Goal: Book appointment/travel/reservation

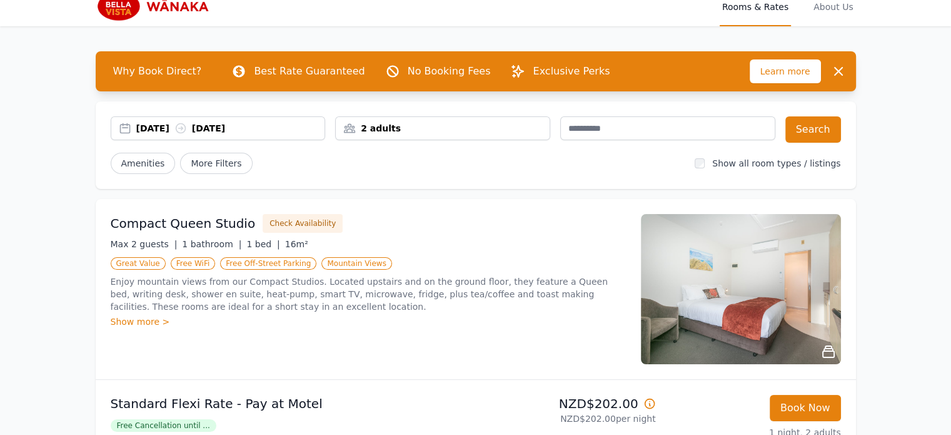
scroll to position [13, 0]
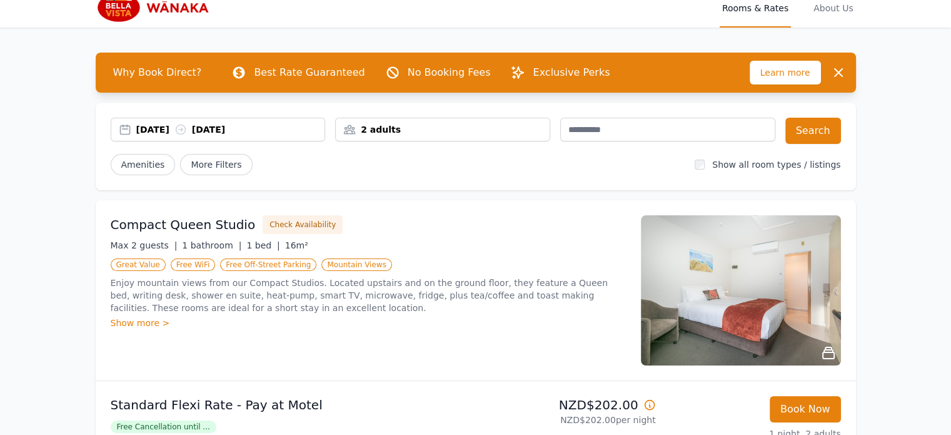
click at [154, 131] on div "[DATE] [DATE]" at bounding box center [230, 129] width 189 height 13
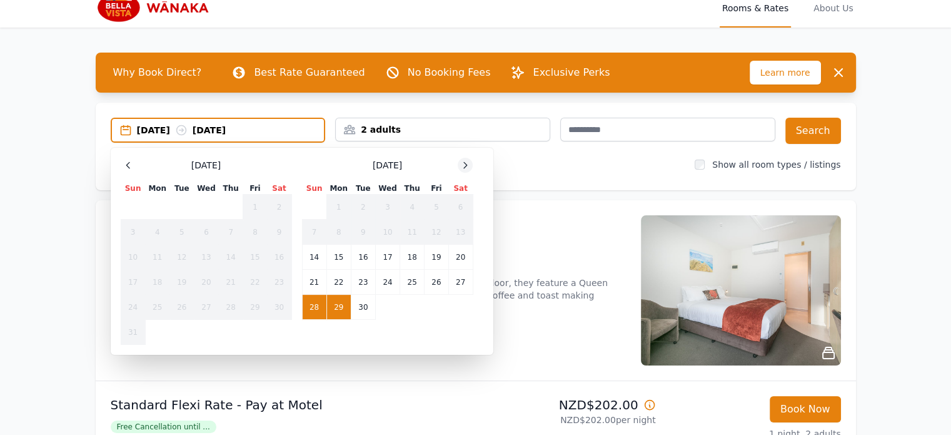
click at [464, 166] on icon at bounding box center [465, 165] width 10 height 10
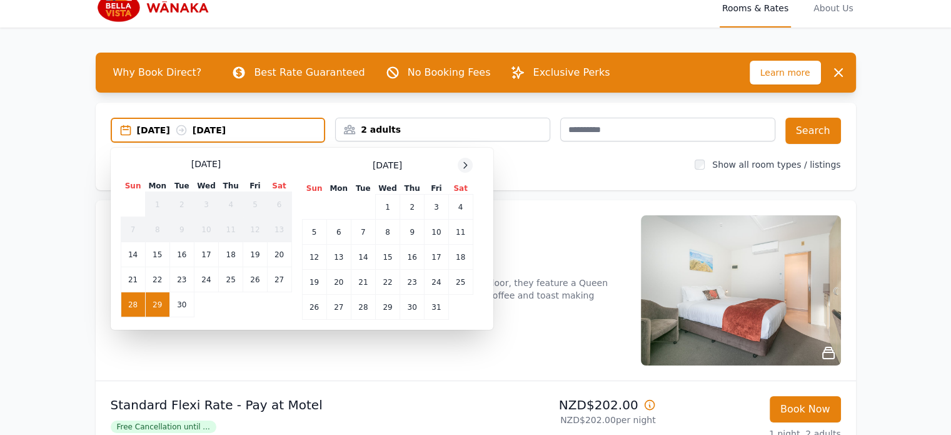
click at [464, 166] on icon at bounding box center [465, 165] width 10 height 10
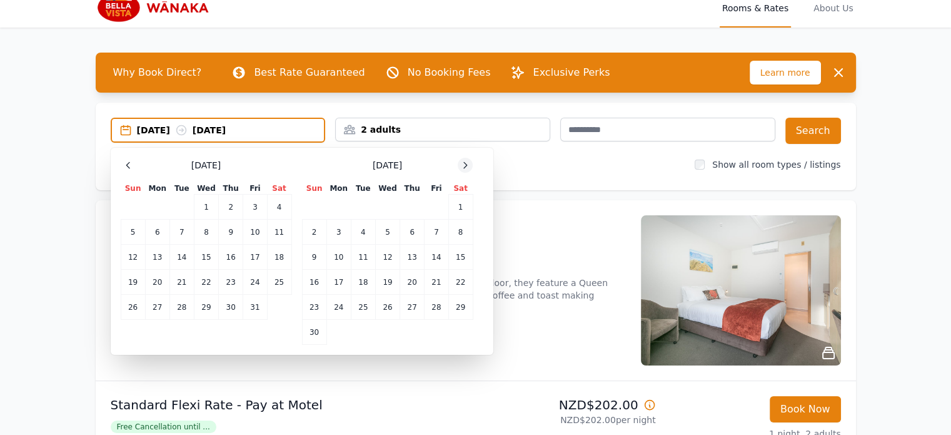
click at [464, 166] on icon at bounding box center [465, 165] width 10 height 10
click at [315, 304] on td "28" at bounding box center [314, 307] width 24 height 25
click at [333, 303] on td "29" at bounding box center [339, 307] width 24 height 25
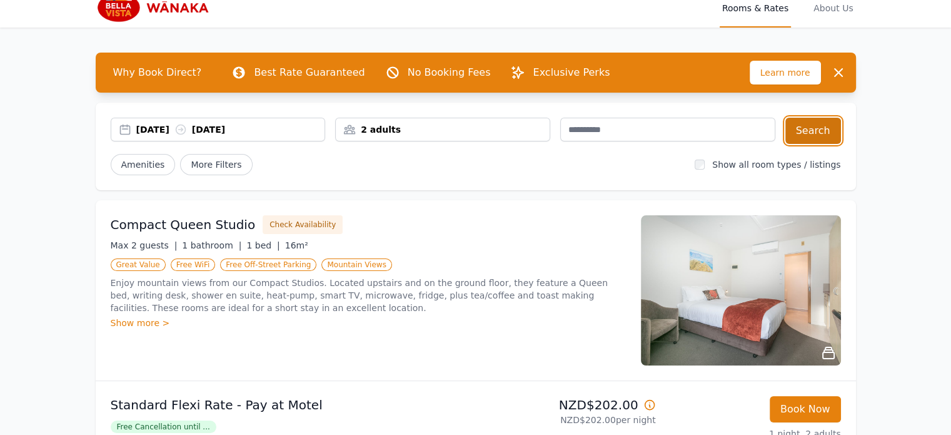
click at [816, 130] on button "Search" at bounding box center [814, 131] width 56 height 26
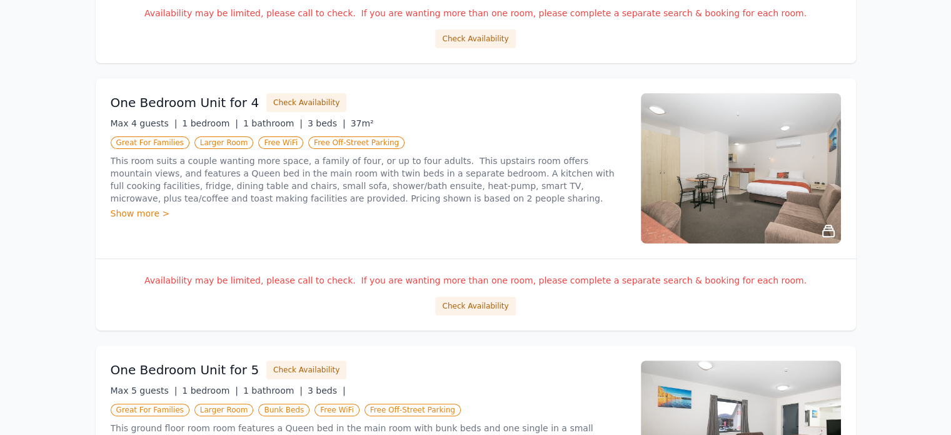
scroll to position [471, 0]
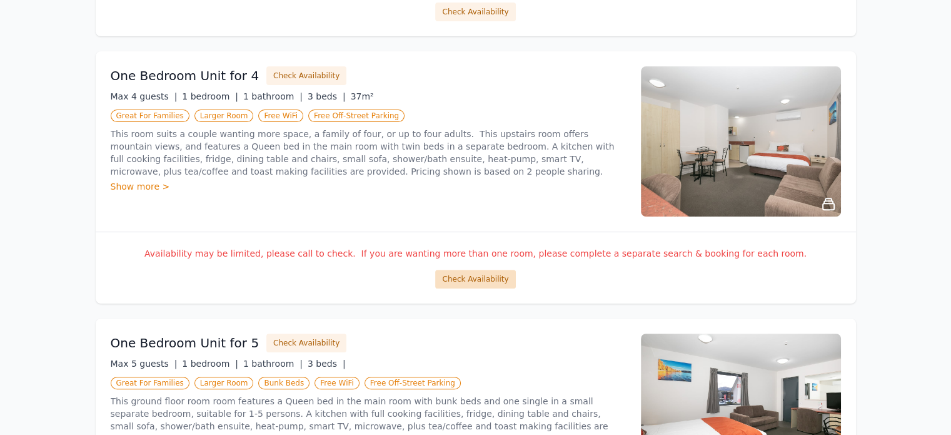
click at [473, 280] on button "Check Availability" at bounding box center [475, 279] width 80 height 19
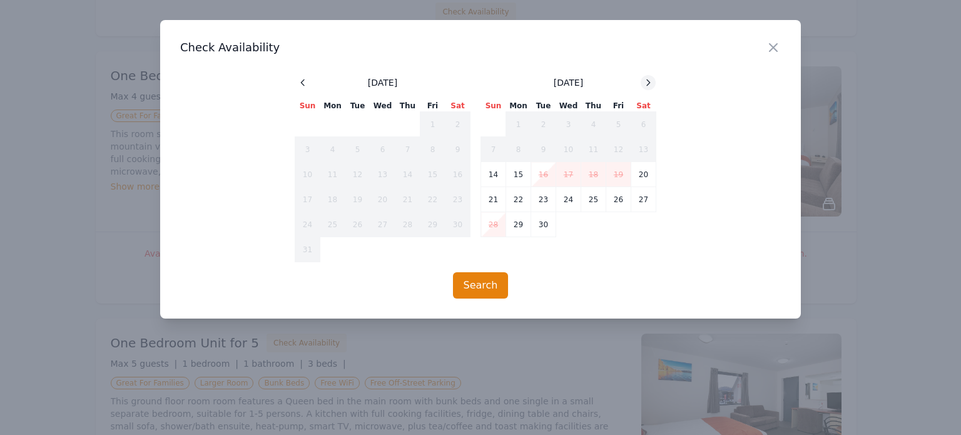
click at [648, 81] on icon at bounding box center [648, 82] width 3 height 6
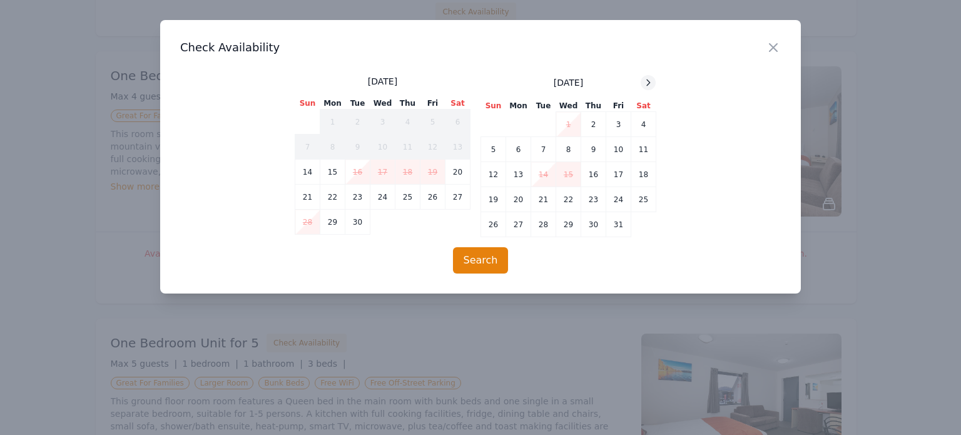
click at [648, 81] on icon at bounding box center [648, 82] width 3 height 6
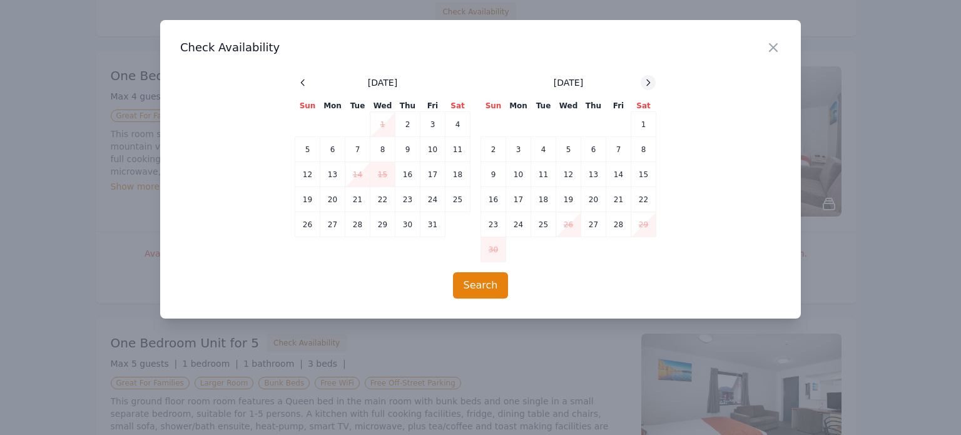
click at [648, 81] on icon at bounding box center [648, 82] width 3 height 6
click at [774, 49] on icon "button" at bounding box center [773, 48] width 8 height 8
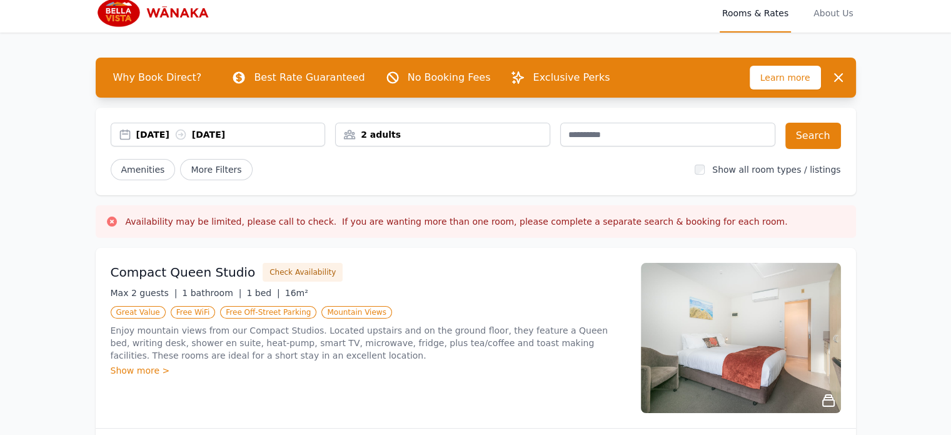
scroll to position [0, 0]
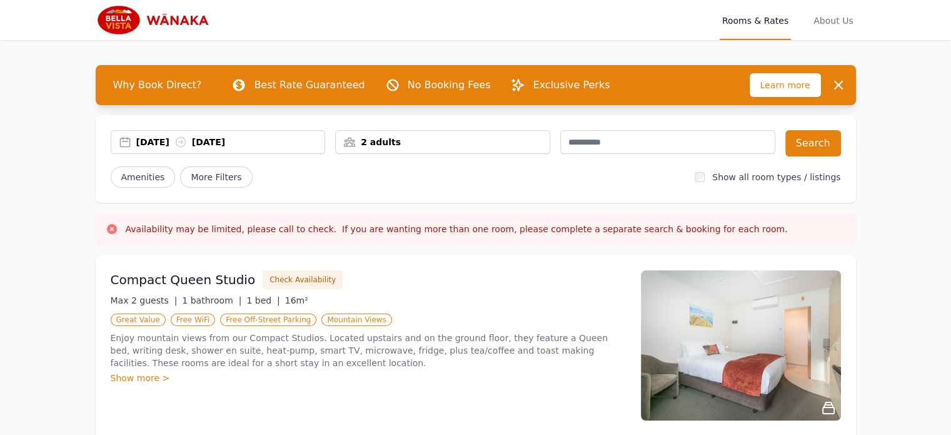
click at [185, 142] on icon at bounding box center [180, 142] width 9 height 9
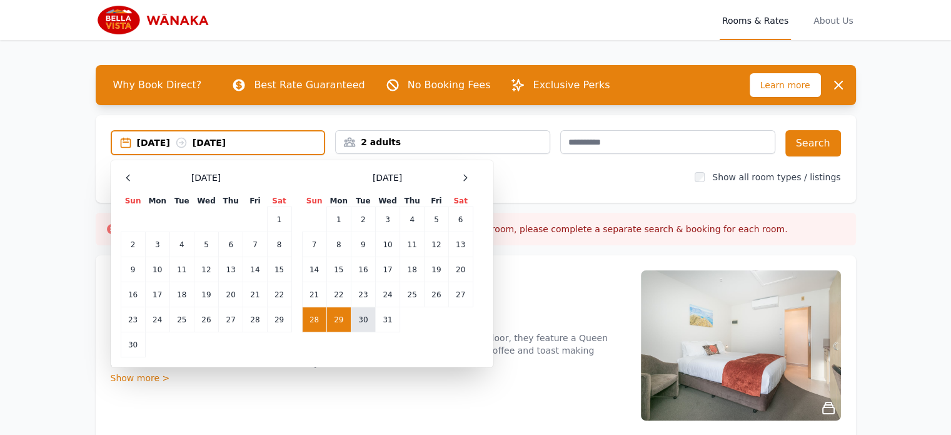
click at [359, 317] on td "30" at bounding box center [363, 319] width 24 height 25
click at [580, 190] on div "[DATE] -- Select Dates [DATE] Sun Mon Tue Wed Thu Fri Sat 1 2 3 4 5 6 7 8 9 10 …" at bounding box center [476, 159] width 761 height 88
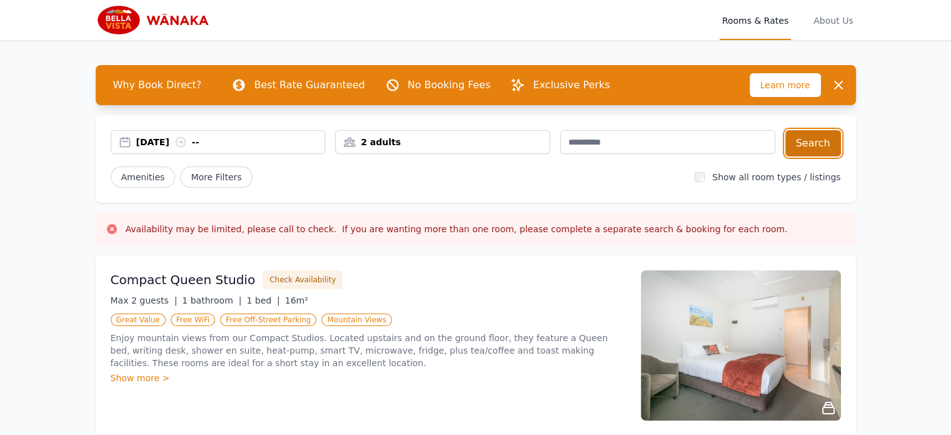
click at [811, 142] on button "Search" at bounding box center [814, 143] width 56 height 26
